Goal: Find specific page/section: Find specific page/section

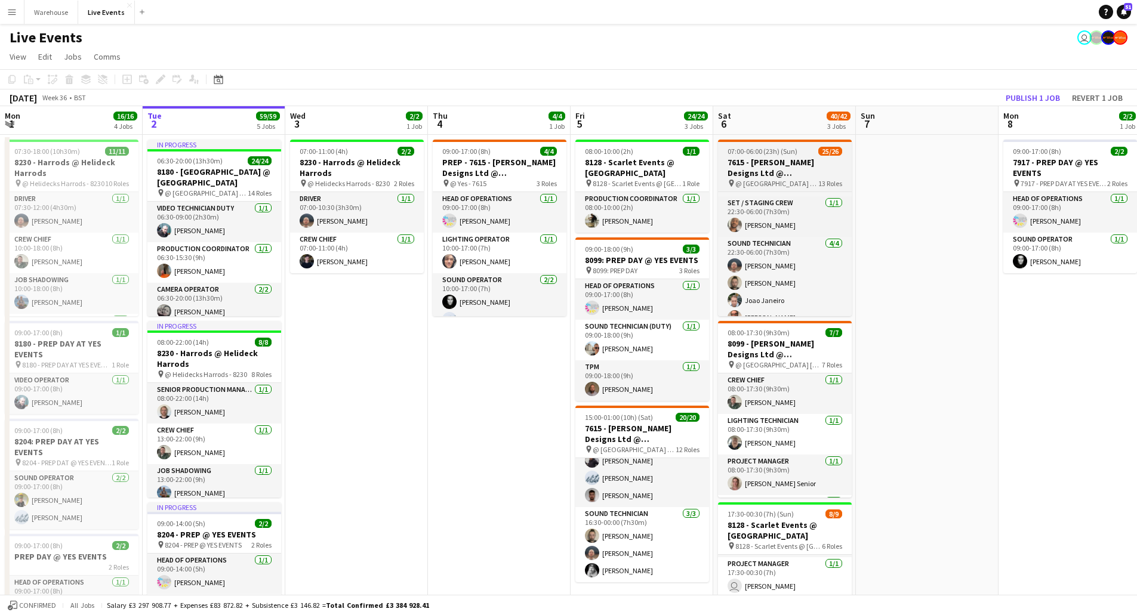
scroll to position [629, 0]
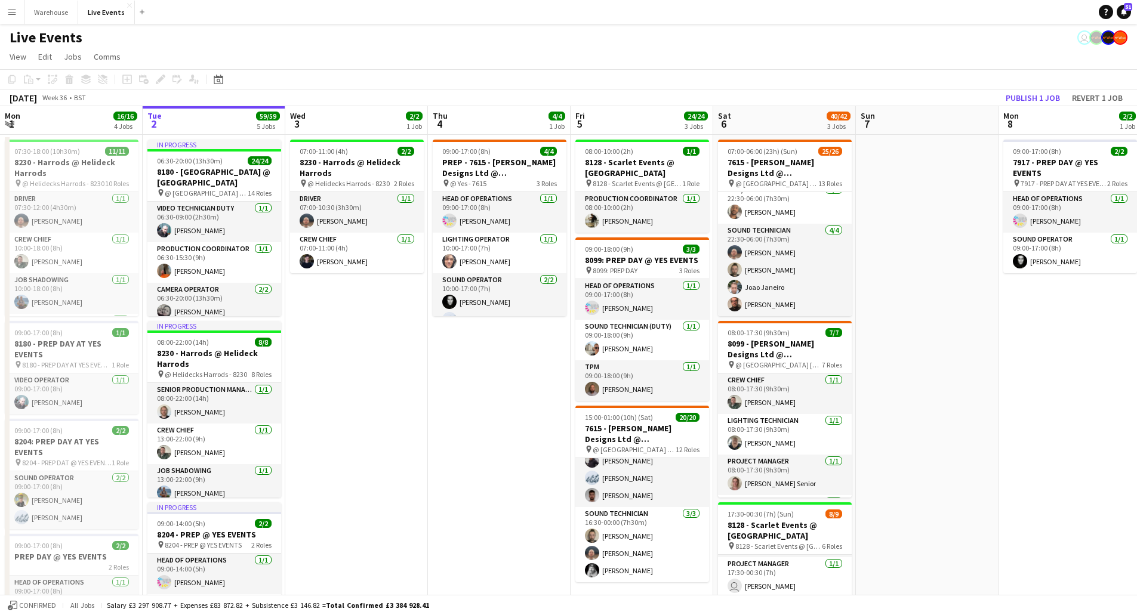
click at [967, 335] on app-date-cell at bounding box center [927, 584] width 143 height 899
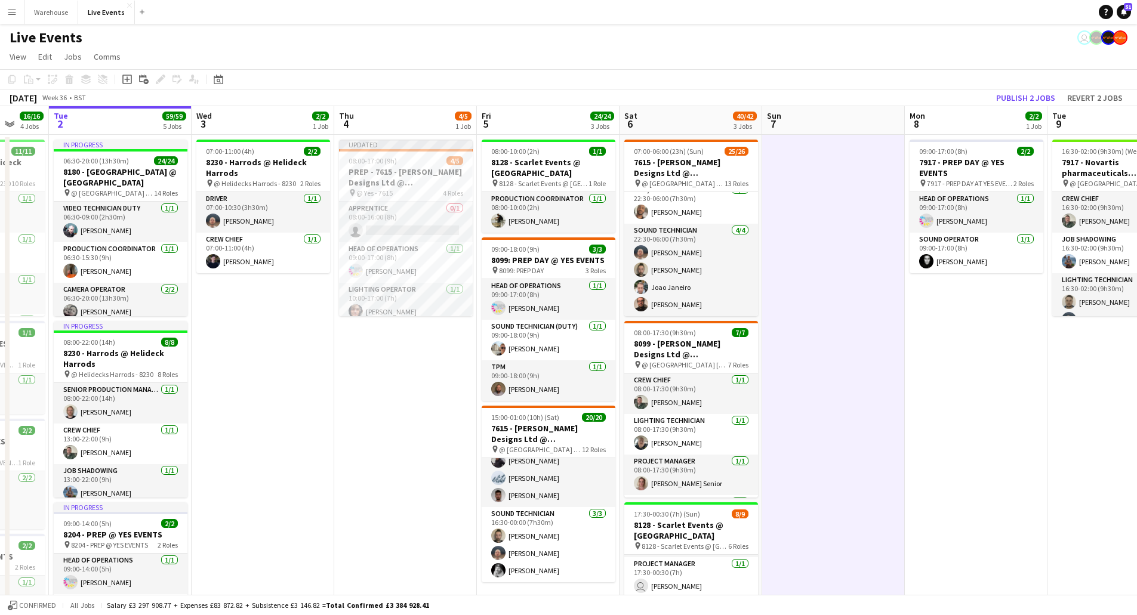
scroll to position [0, 406]
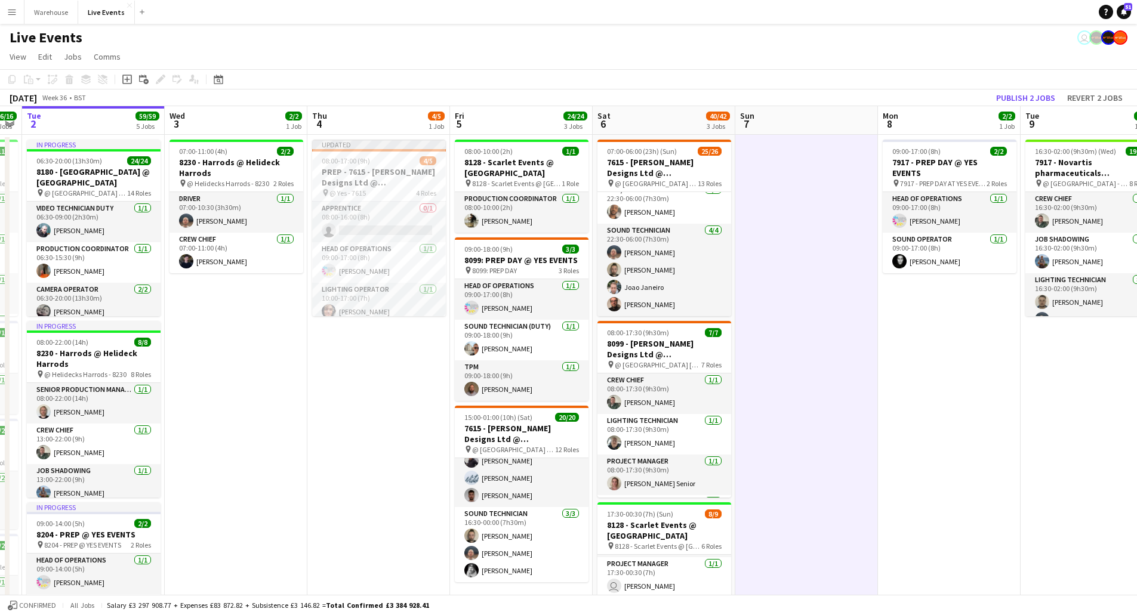
drag, startPoint x: 943, startPoint y: 396, endPoint x: 823, endPoint y: 387, distance: 120.9
click at [823, 387] on app-calendar-viewport "Sat 30 Sun 31 Mon 1 16/16 4 Jobs Tue 2 59/59 5 Jobs Wed 3 2/2 1 Job Thu 4 4/5 1…" at bounding box center [568, 570] width 1137 height 928
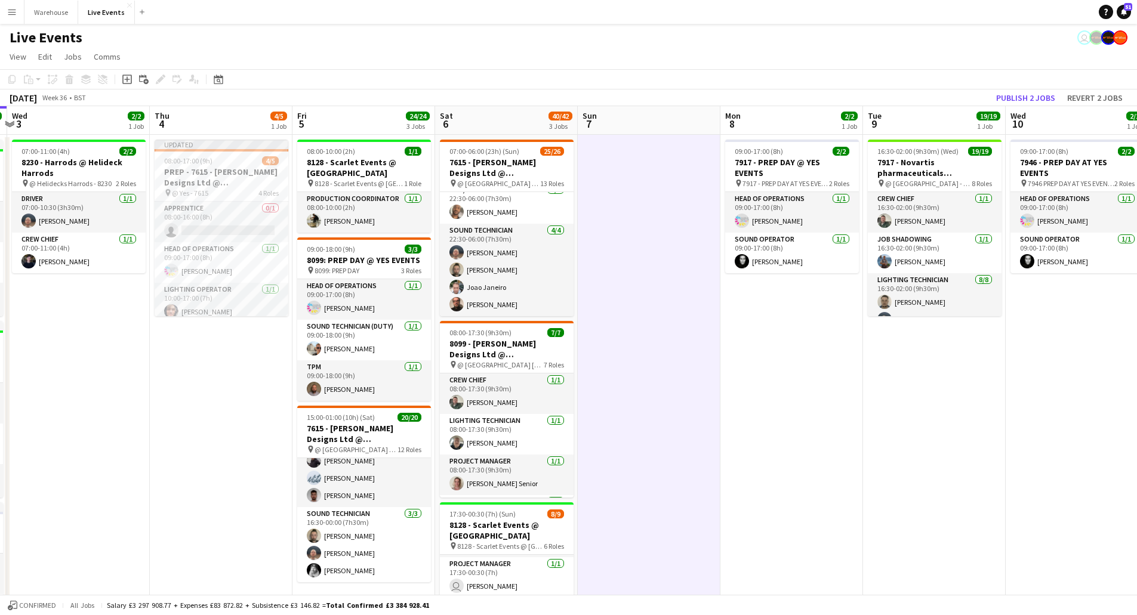
scroll to position [0, 574]
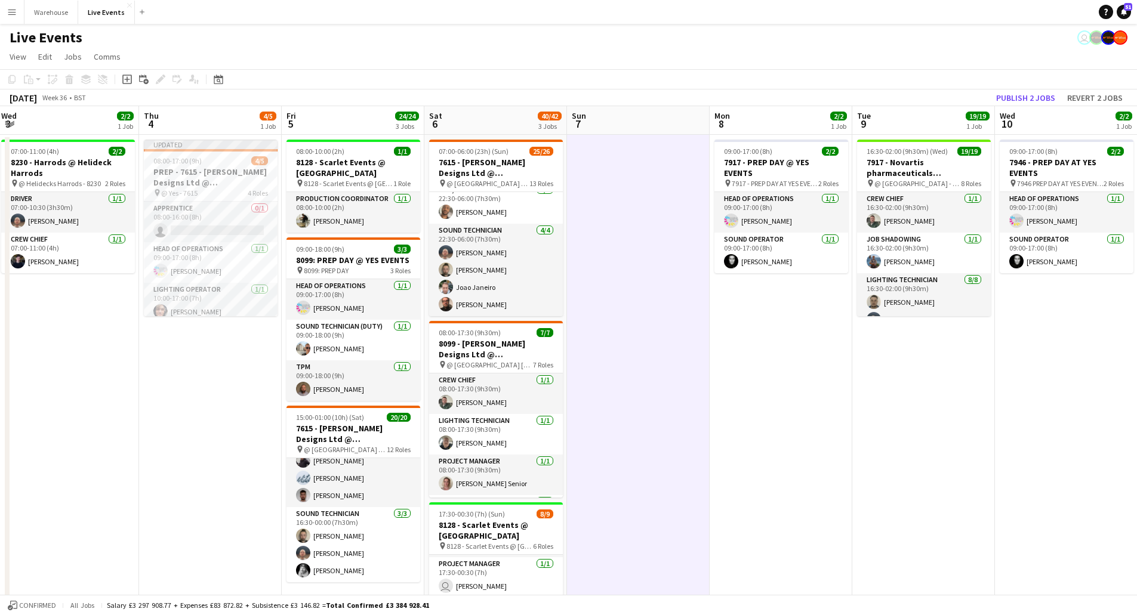
drag, startPoint x: 909, startPoint y: 390, endPoint x: 741, endPoint y: 380, distance: 168.6
click at [741, 380] on app-calendar-viewport "Sat 30 Sun 31 Mon 1 16/16 4 Jobs Tue 2 59/59 5 Jobs Wed 3 2/2 1 Job Thu 4 4/5 1…" at bounding box center [568, 570] width 1137 height 928
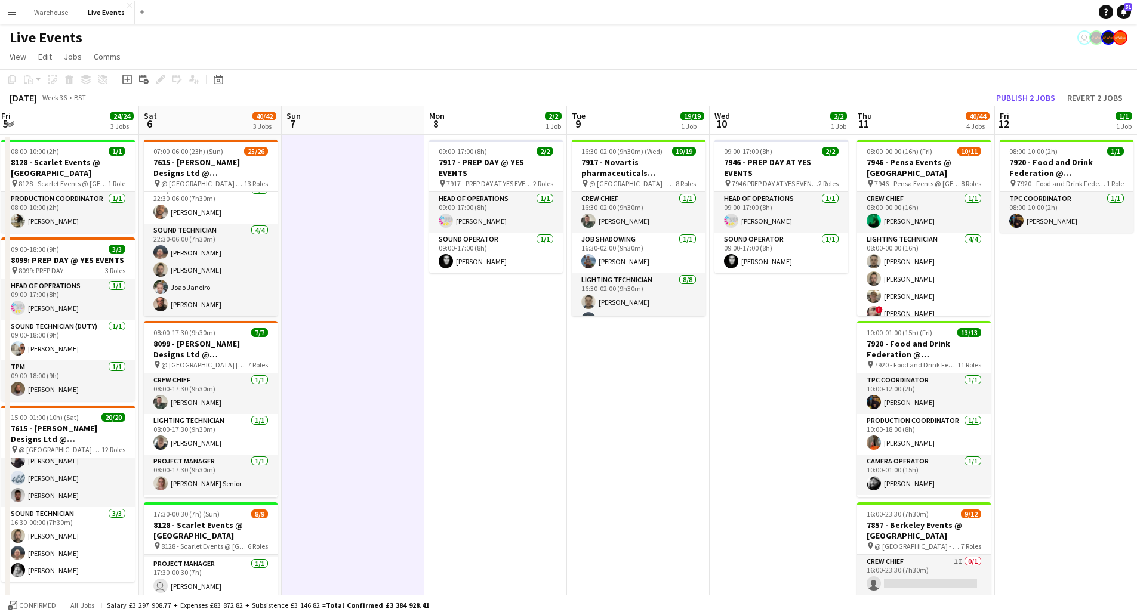
scroll to position [0, 418]
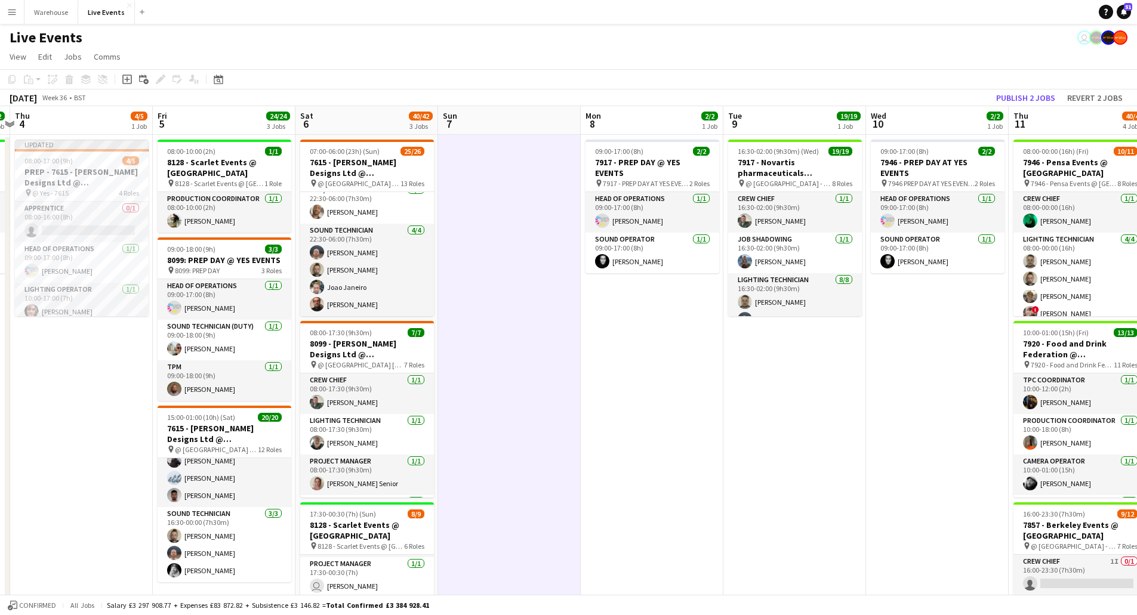
drag, startPoint x: 797, startPoint y: 378, endPoint x: 669, endPoint y: 380, distance: 128.9
click at [669, 380] on app-calendar-viewport "Mon 1 16/16 4 Jobs Tue 2 59/59 5 Jobs Wed 3 2/2 1 Job Thu 4 4/5 1 Job Fri 5 24/…" at bounding box center [568, 570] width 1137 height 928
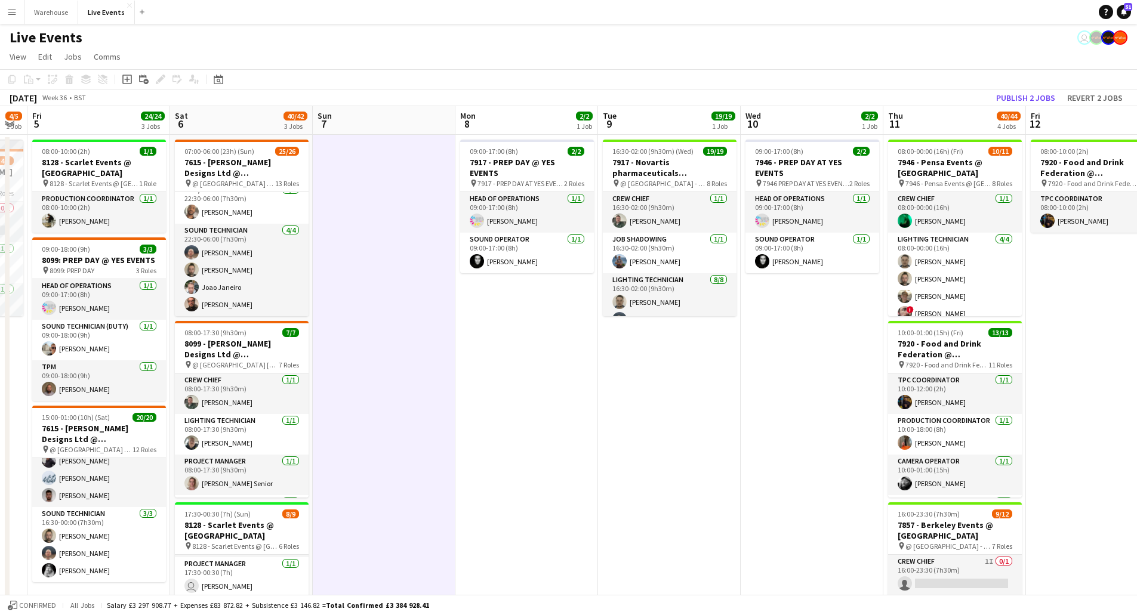
scroll to position [0, 561]
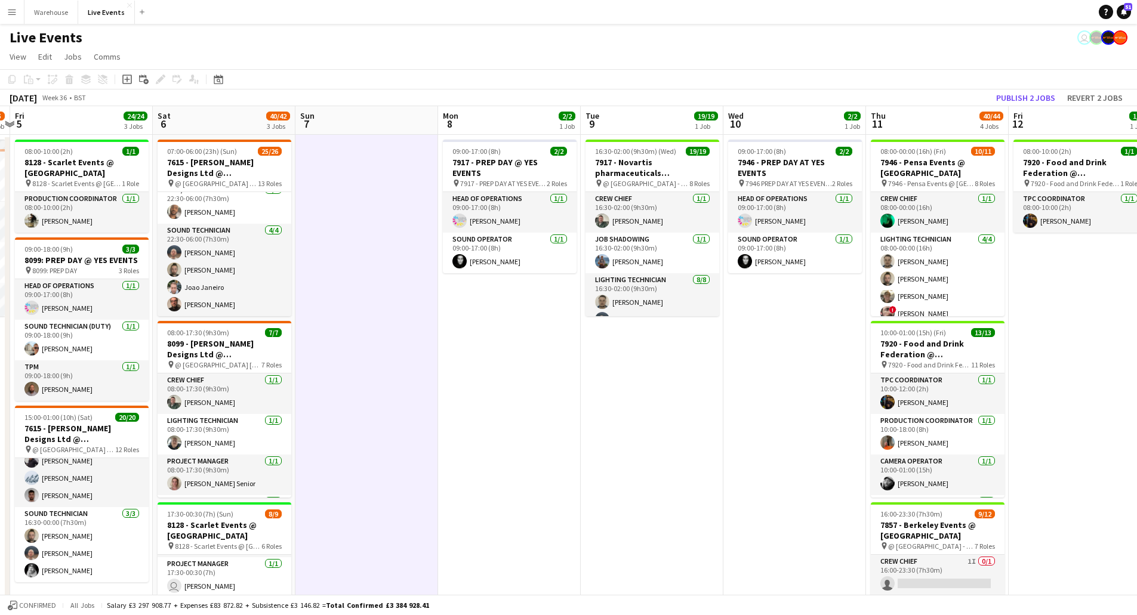
drag, startPoint x: 852, startPoint y: 350, endPoint x: 744, endPoint y: 359, distance: 108.4
click at [744, 359] on app-calendar-viewport "Mon 1 16/16 4 Jobs Tue 2 59/59 5 Jobs Wed 3 2/2 1 Job Thu 4 4/5 1 Job Fri 5 24/…" at bounding box center [568, 570] width 1137 height 928
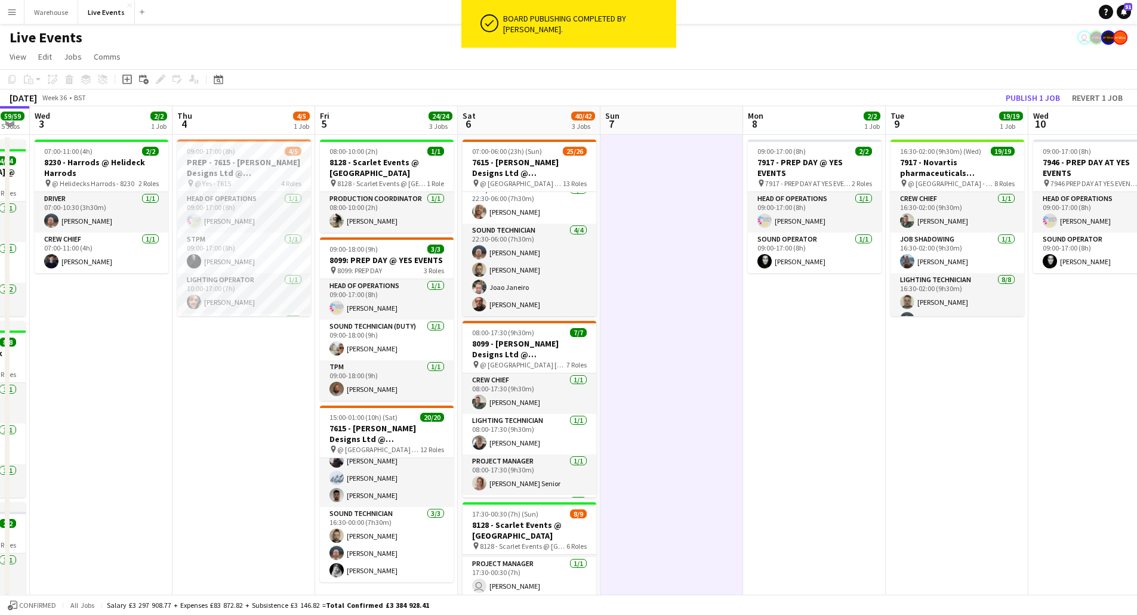
drag, startPoint x: 484, startPoint y: 443, endPoint x: 789, endPoint y: 432, distance: 305.2
click at [789, 432] on app-calendar-viewport "Mon 1 16/16 4 Jobs Tue 2 59/59 5 Jobs Wed 3 2/2 1 Job Thu 4 4/5 1 Job Fri 5 24/…" at bounding box center [568, 570] width 1137 height 928
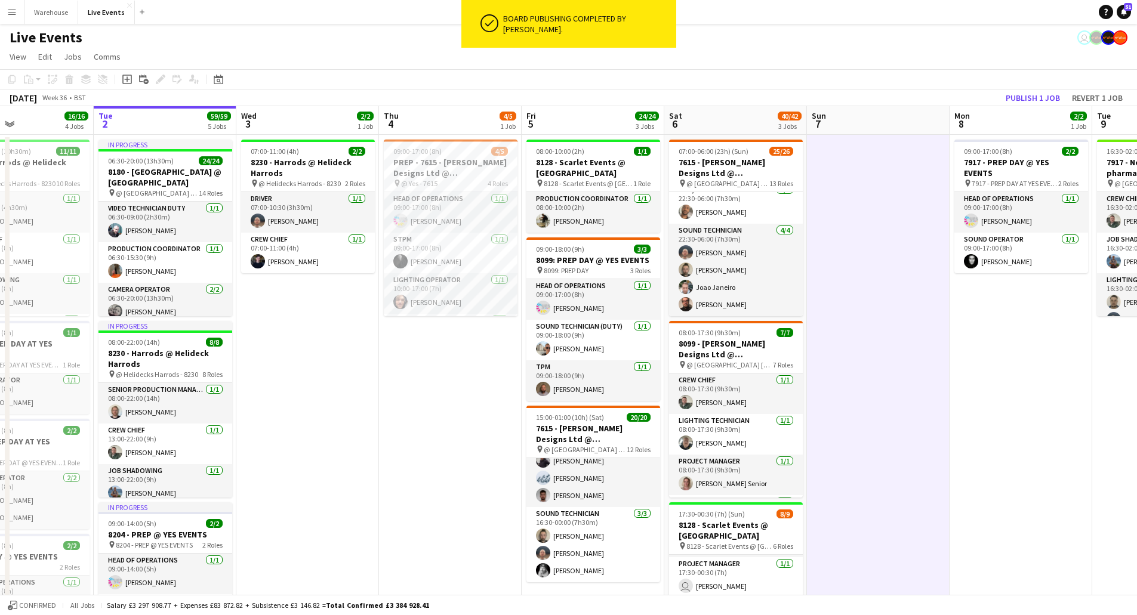
drag, startPoint x: 737, startPoint y: 444, endPoint x: 943, endPoint y: 444, distance: 206.5
click at [943, 444] on app-calendar-viewport "Sat 30 Sun 31 Mon 1 16/16 4 Jobs Tue 2 59/59 5 Jobs Wed 3 2/2 1 Job Thu 4 4/5 1…" at bounding box center [568, 570] width 1137 height 928
